Goal: Find specific page/section: Find specific page/section

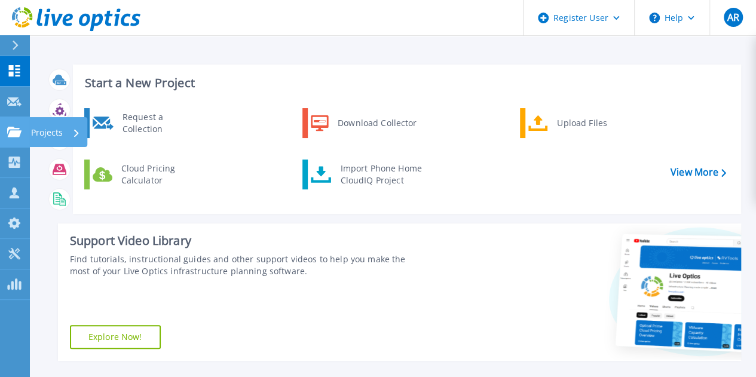
click at [24, 132] on link "Projects Projects" at bounding box center [15, 132] width 30 height 30
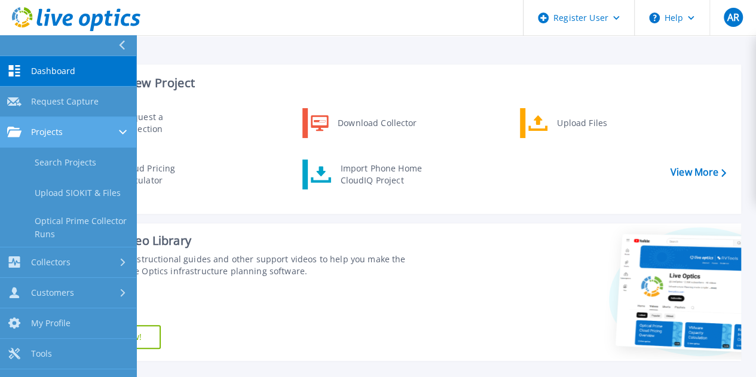
click at [24, 132] on div "Projects" at bounding box center [35, 132] width 56 height 11
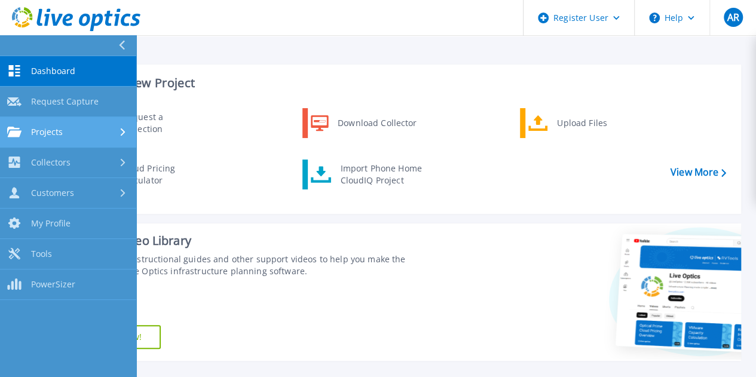
click at [28, 130] on div "Projects" at bounding box center [35, 132] width 56 height 11
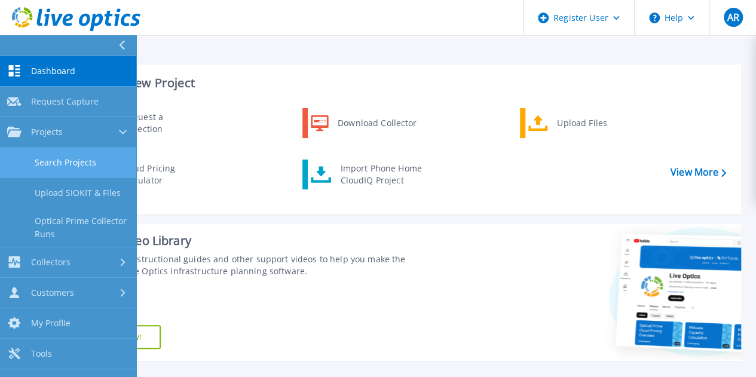
click at [56, 162] on link "Search Projects" at bounding box center [68, 163] width 136 height 30
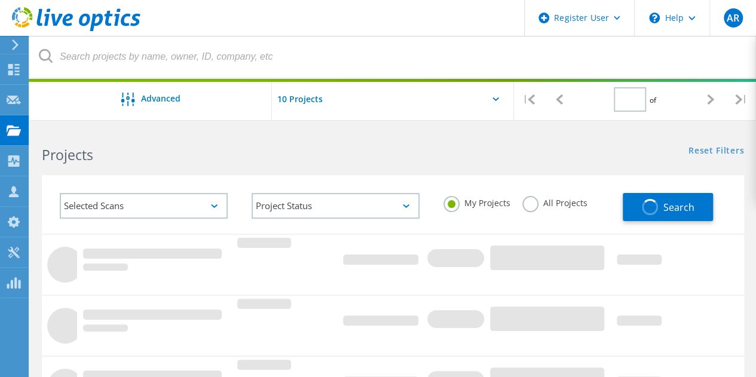
type input "3"
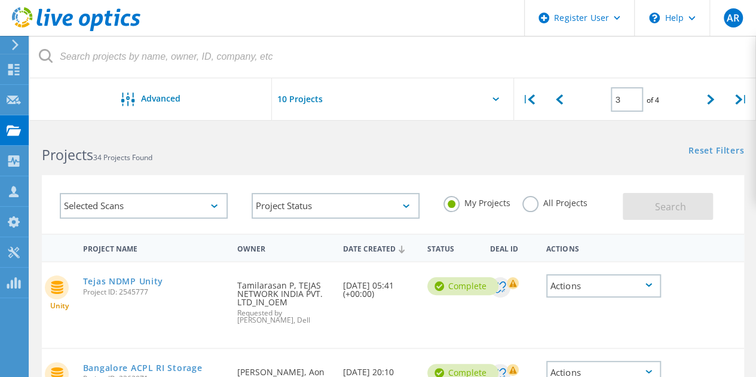
click at [482, 102] on div at bounding box center [393, 102] width 242 height 49
click at [495, 100] on icon at bounding box center [495, 99] width 7 height 4
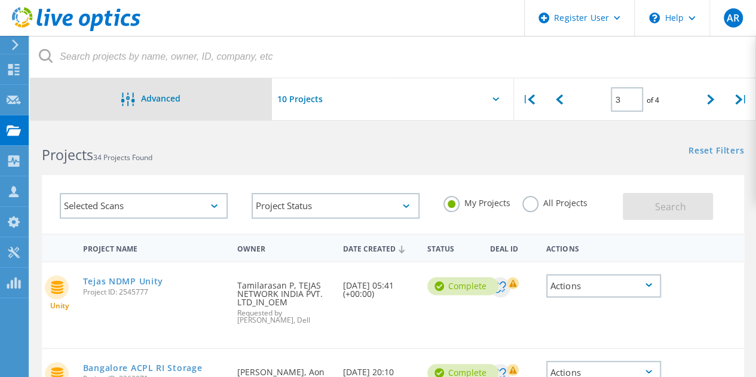
click at [179, 106] on div "Advanced" at bounding box center [151, 100] width 242 height 15
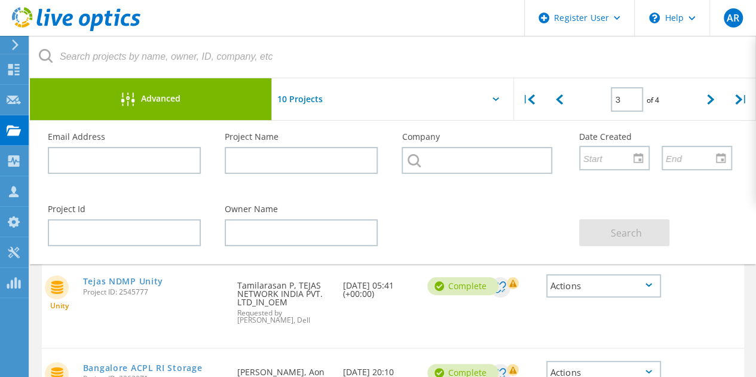
click at [245, 96] on div "Advanced" at bounding box center [151, 100] width 242 height 15
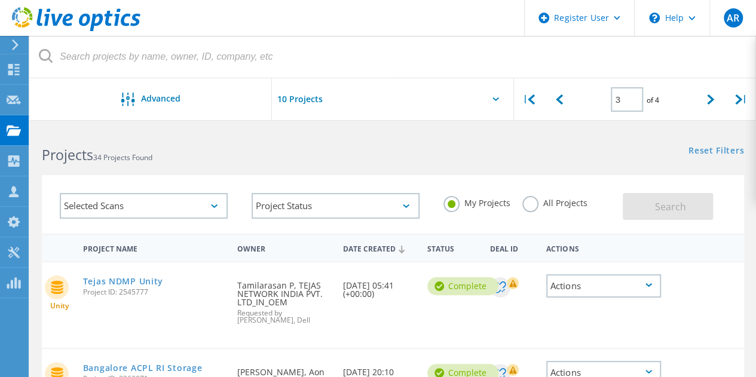
drag, startPoint x: 532, startPoint y: 206, endPoint x: 538, endPoint y: 209, distance: 7.0
click at [538, 209] on div "All Projects" at bounding box center [554, 204] width 65 height 17
click at [529, 207] on label "All Projects" at bounding box center [554, 201] width 65 height 11
click at [0, 0] on input "All Projects" at bounding box center [0, 0] width 0 height 0
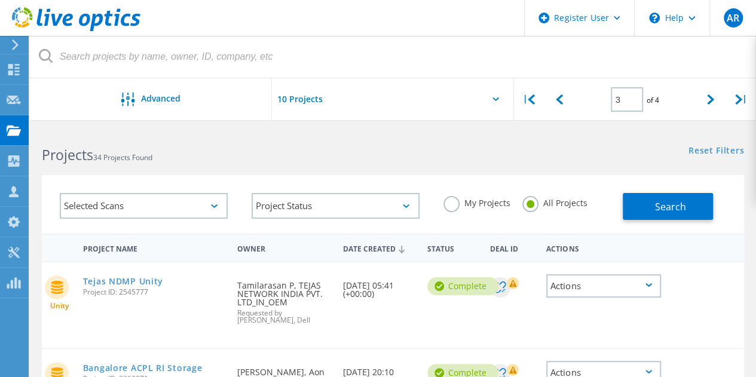
click at [339, 105] on input "text" at bounding box center [332, 99] width 120 height 42
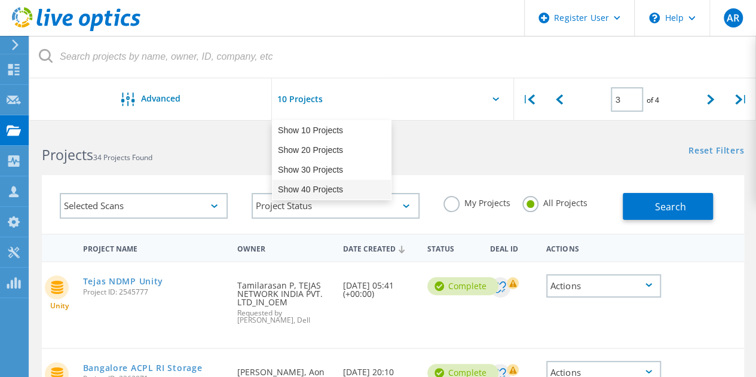
click at [307, 192] on div "Show 40 Projects" at bounding box center [331, 190] width 118 height 20
type input "Show 40 Projects"
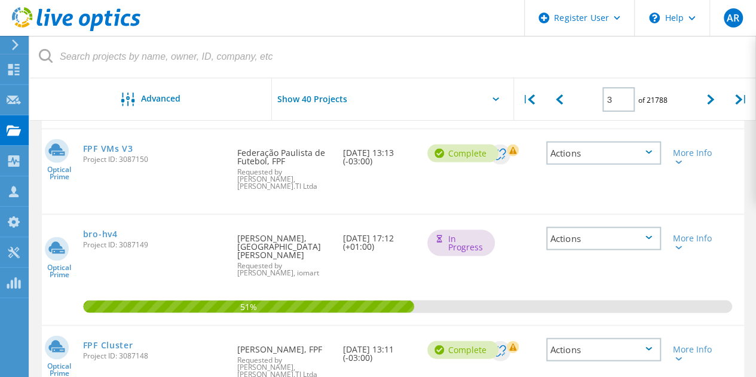
scroll to position [1110, 0]
